Goal: Use online tool/utility

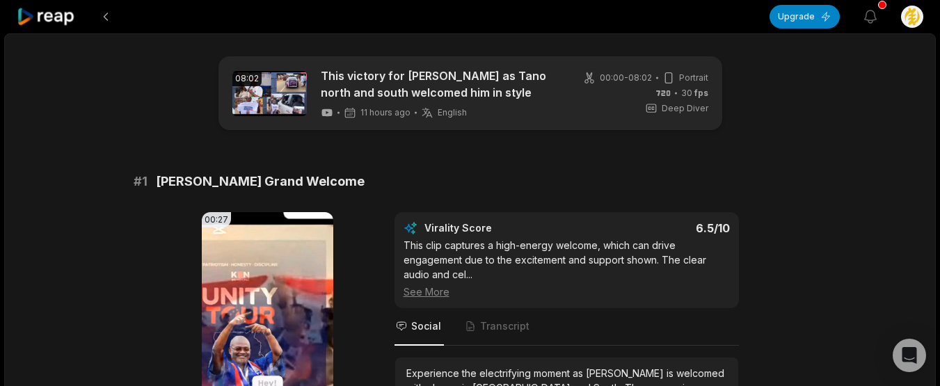
click at [909, 15] on html "Upgrade View notifications Open user menu 08:02 This victory for [PERSON_NAME] …" at bounding box center [470, 193] width 940 height 386
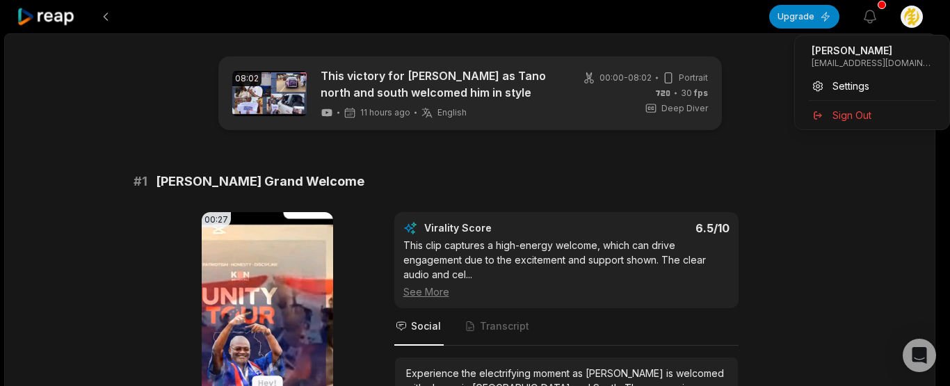
click at [106, 17] on html "Upgrade View notifications Open user menu 08:02 This victory for [PERSON_NAME] …" at bounding box center [475, 193] width 950 height 386
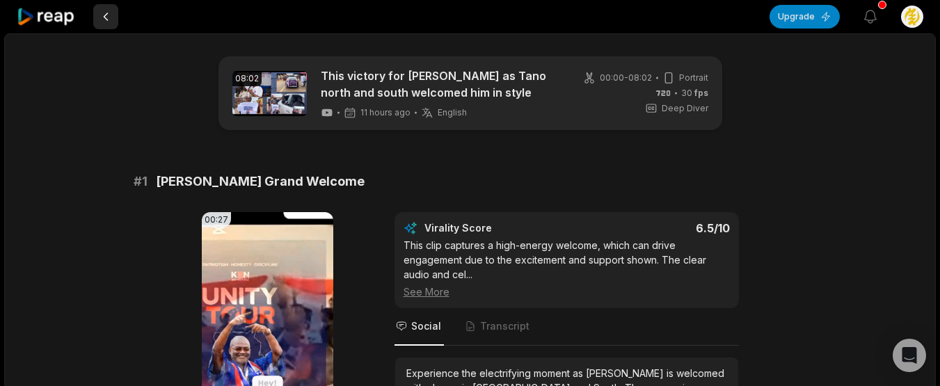
click at [104, 17] on button at bounding box center [105, 16] width 25 height 25
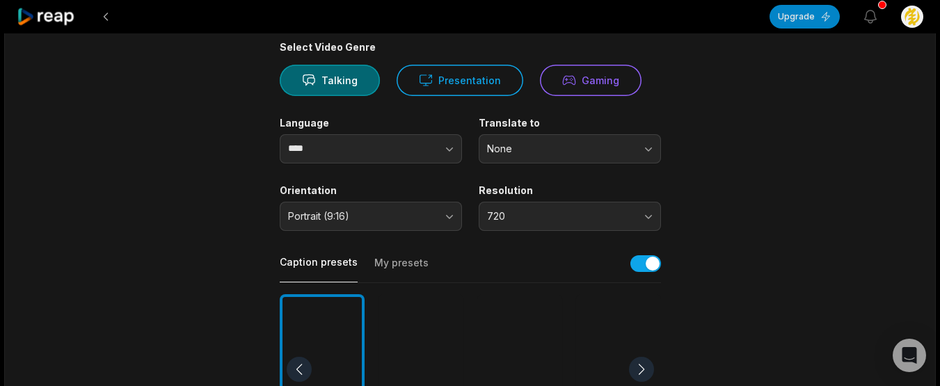
scroll to position [78, 0]
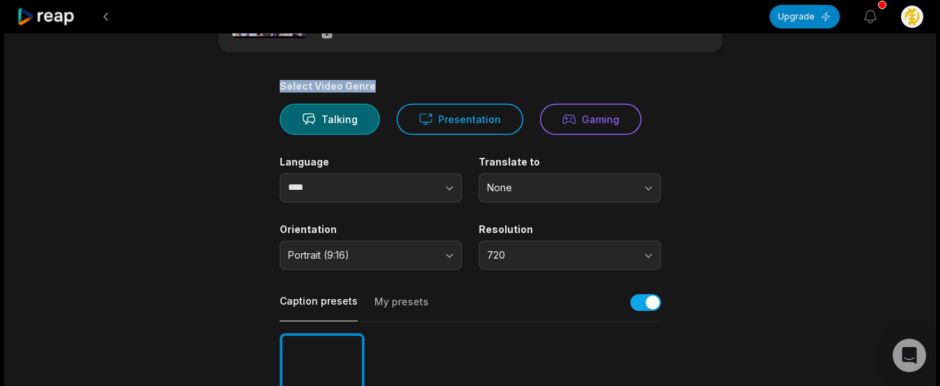
drag, startPoint x: 939, startPoint y: 60, endPoint x: 938, endPoint y: 35, distance: 24.4
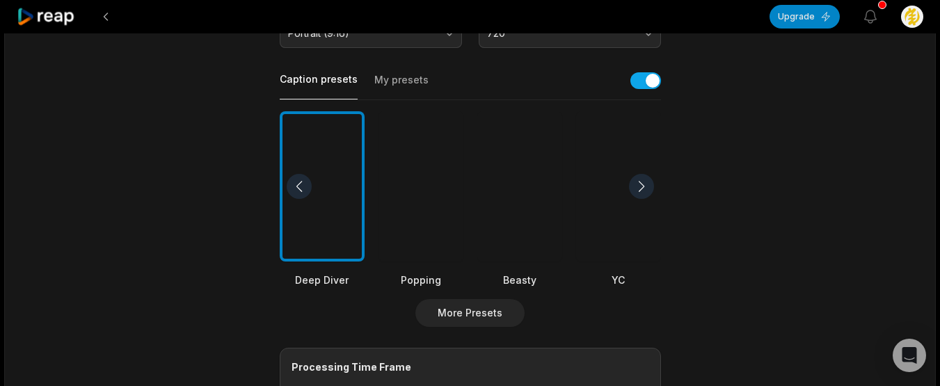
scroll to position [0, 0]
